Goal: Find contact information: Find contact information

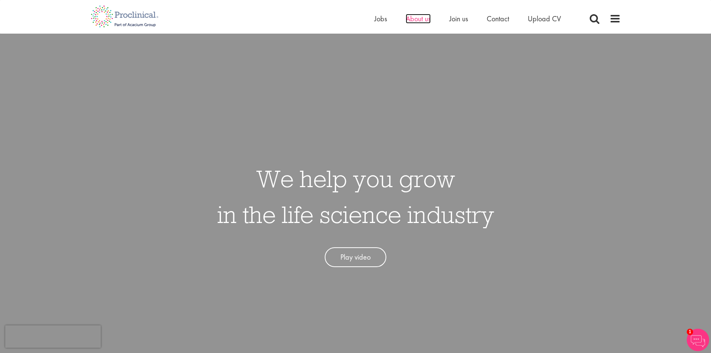
click at [409, 19] on span "About us" at bounding box center [418, 19] width 25 height 10
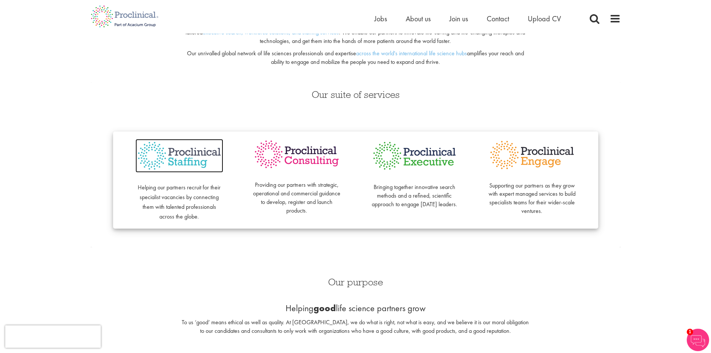
click at [175, 162] on img at bounding box center [179, 156] width 88 height 34
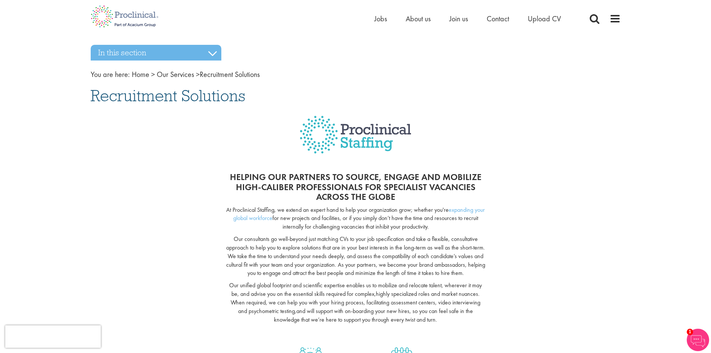
click at [624, 18] on div "Home Jobs About us Join us Contact Upload CV" at bounding box center [355, 14] width 541 height 28
click at [614, 18] on span at bounding box center [615, 18] width 11 height 11
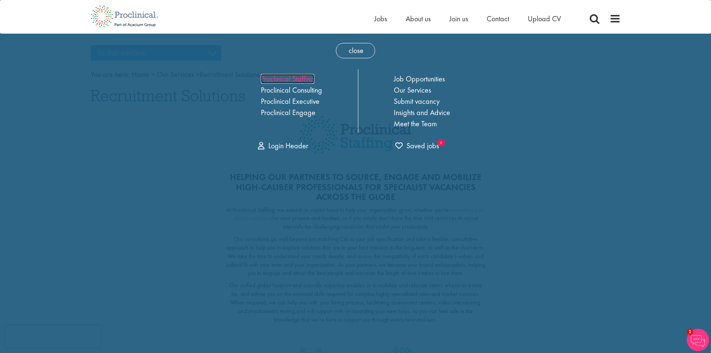
click at [296, 80] on link "Proclinical Staffing" at bounding box center [287, 79] width 53 height 10
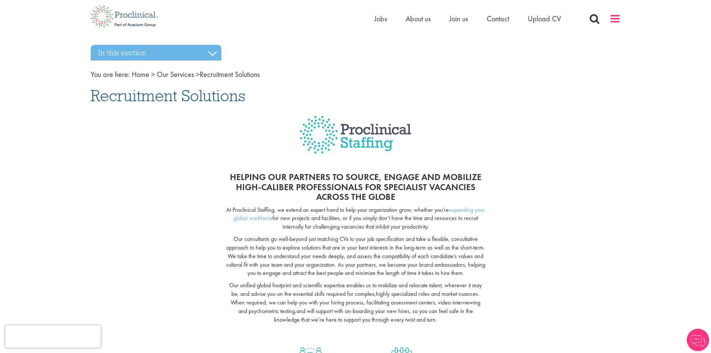
click at [615, 24] on span at bounding box center [615, 18] width 11 height 11
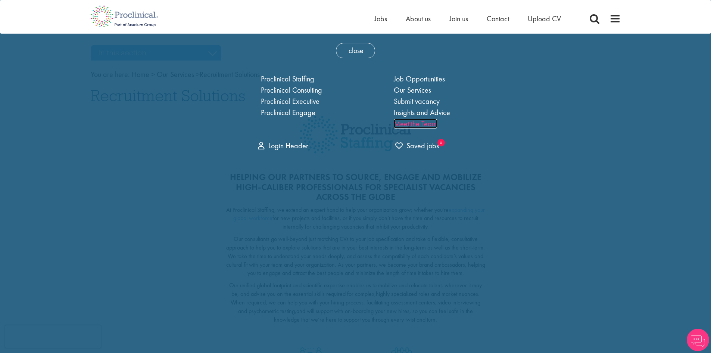
click at [420, 125] on link "Meet the Team" at bounding box center [415, 124] width 43 height 10
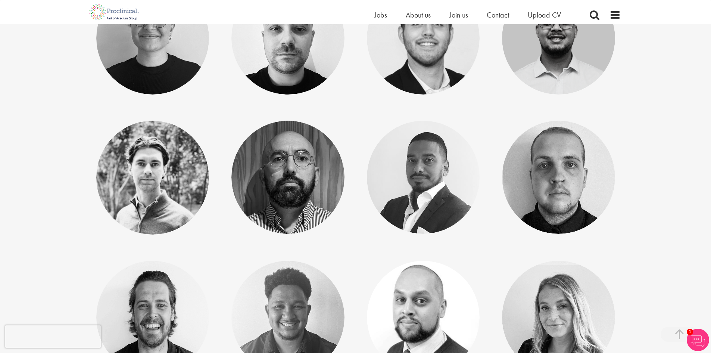
scroll to position [2426, 0]
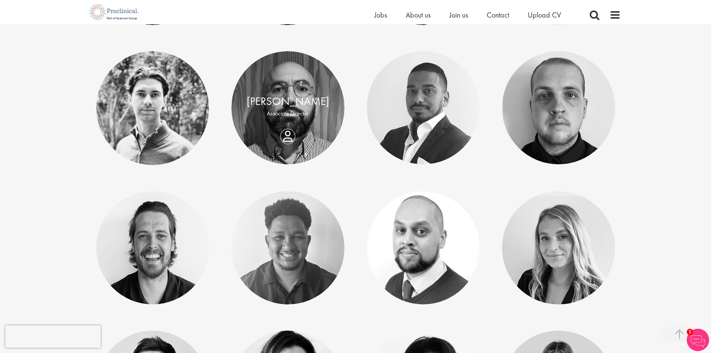
click at [287, 122] on div "Jeremy Doyle Associate Director" at bounding box center [287, 108] width 113 height 28
click at [284, 94] on div "[PERSON_NAME]" at bounding box center [288, 102] width 98 height 16
click at [285, 103] on link "[PERSON_NAME]" at bounding box center [288, 101] width 82 height 14
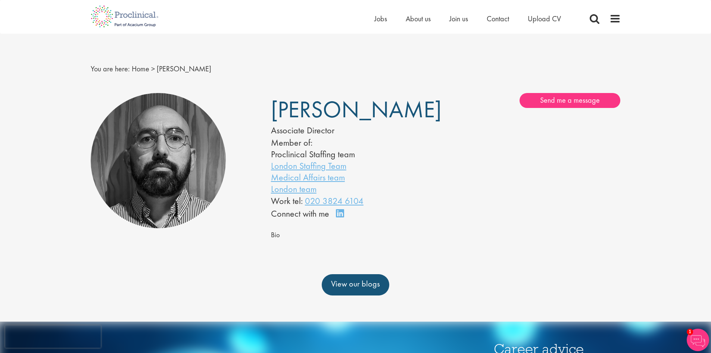
click at [278, 236] on span "Bio" at bounding box center [275, 234] width 9 height 9
